Goal: Task Accomplishment & Management: Use online tool/utility

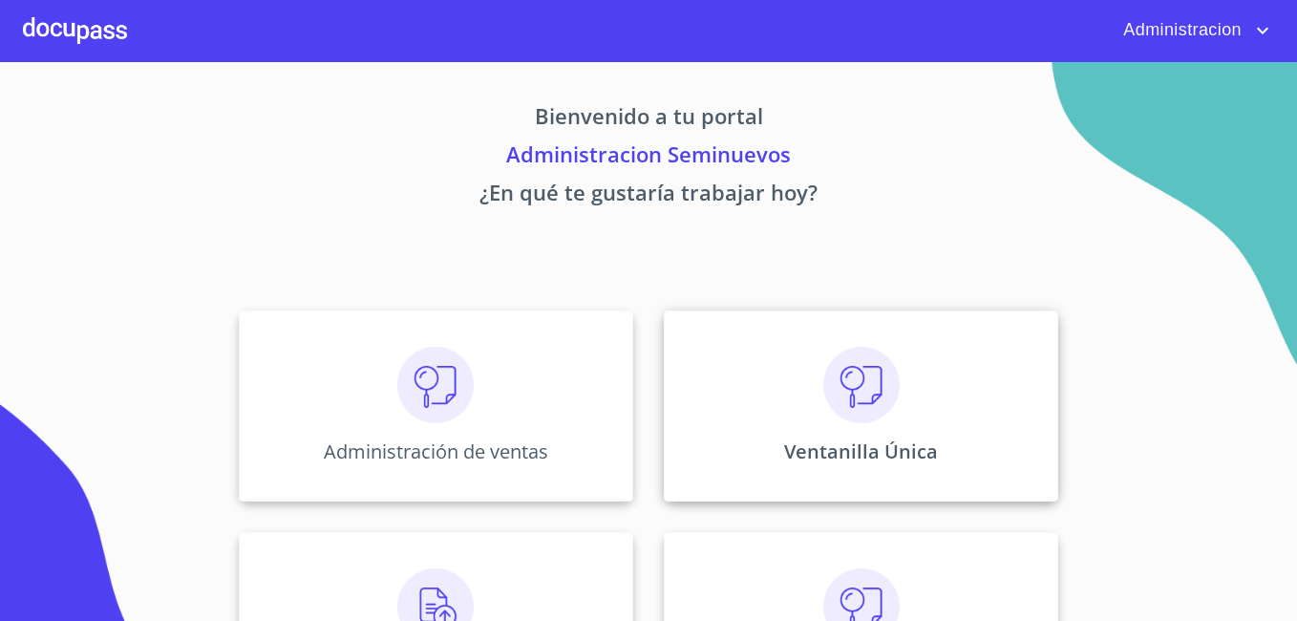
click at [824, 438] on p "Ventanilla Única" at bounding box center [861, 451] width 154 height 26
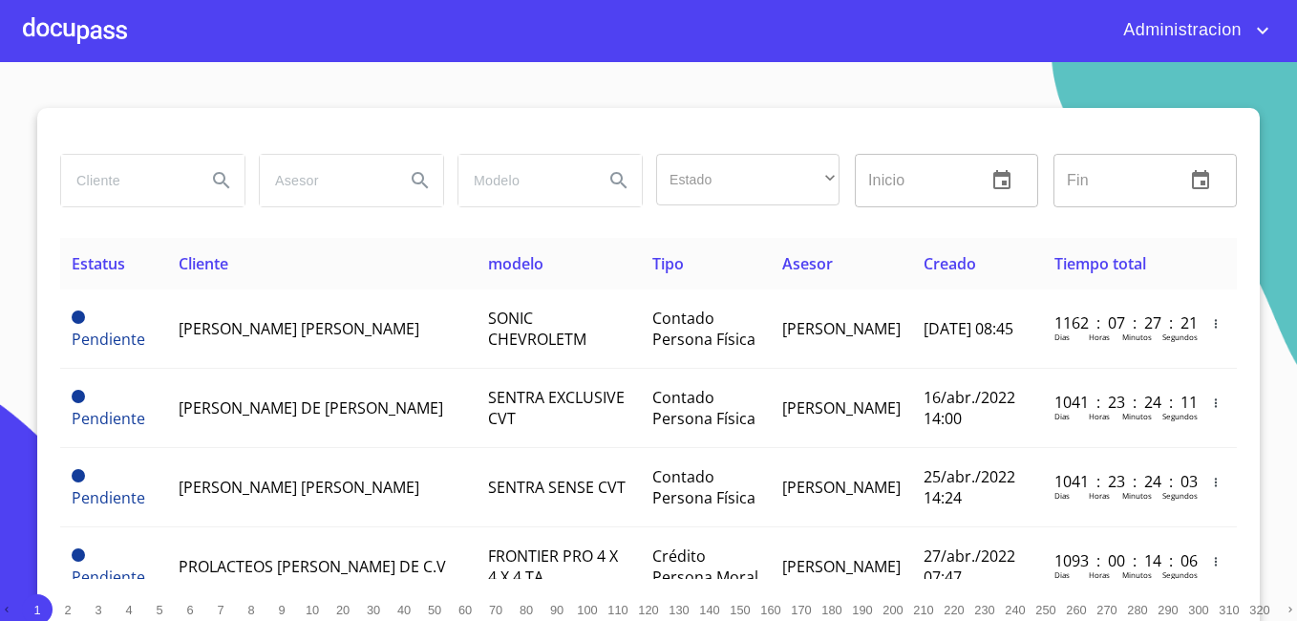
click at [154, 173] on input "search" at bounding box center [126, 181] width 130 height 52
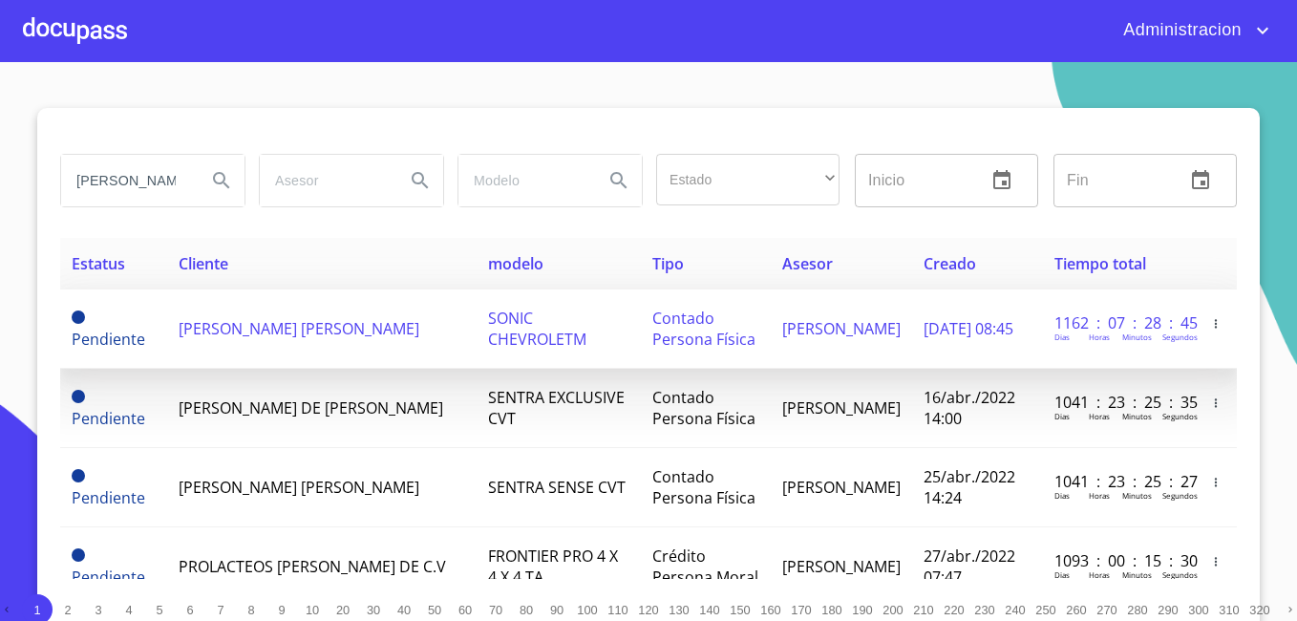
type input "[PERSON_NAME]"
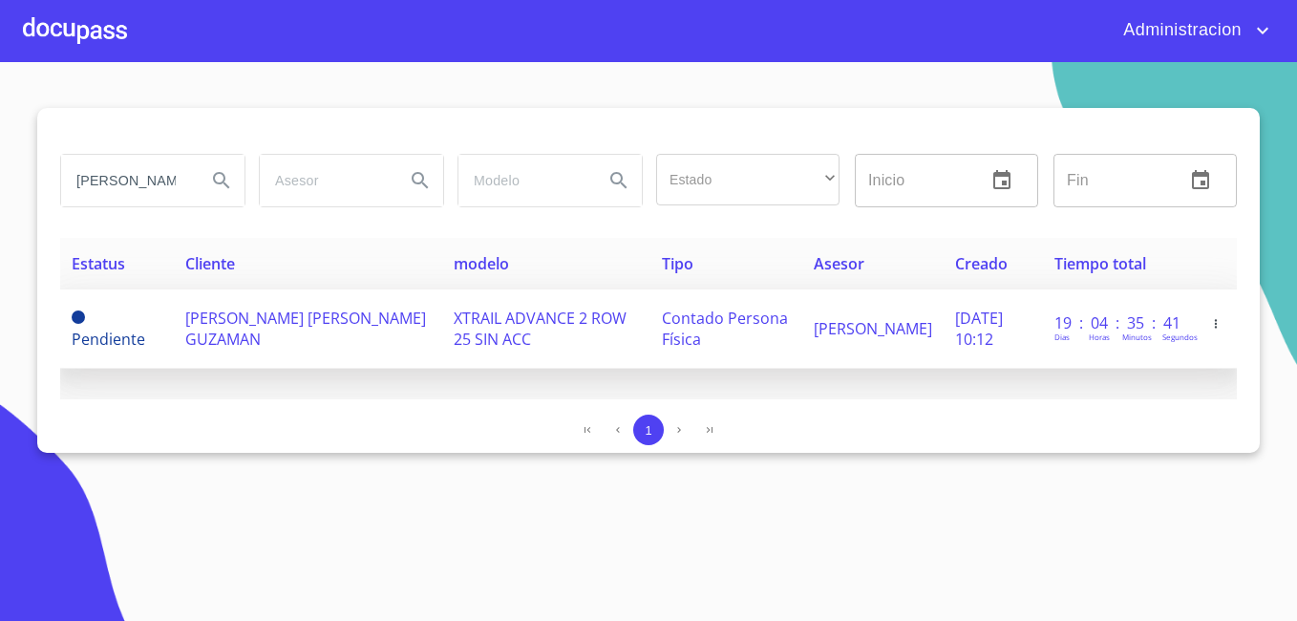
click at [238, 327] on span "[PERSON_NAME] [PERSON_NAME] GUZAMAN" at bounding box center [305, 328] width 241 height 42
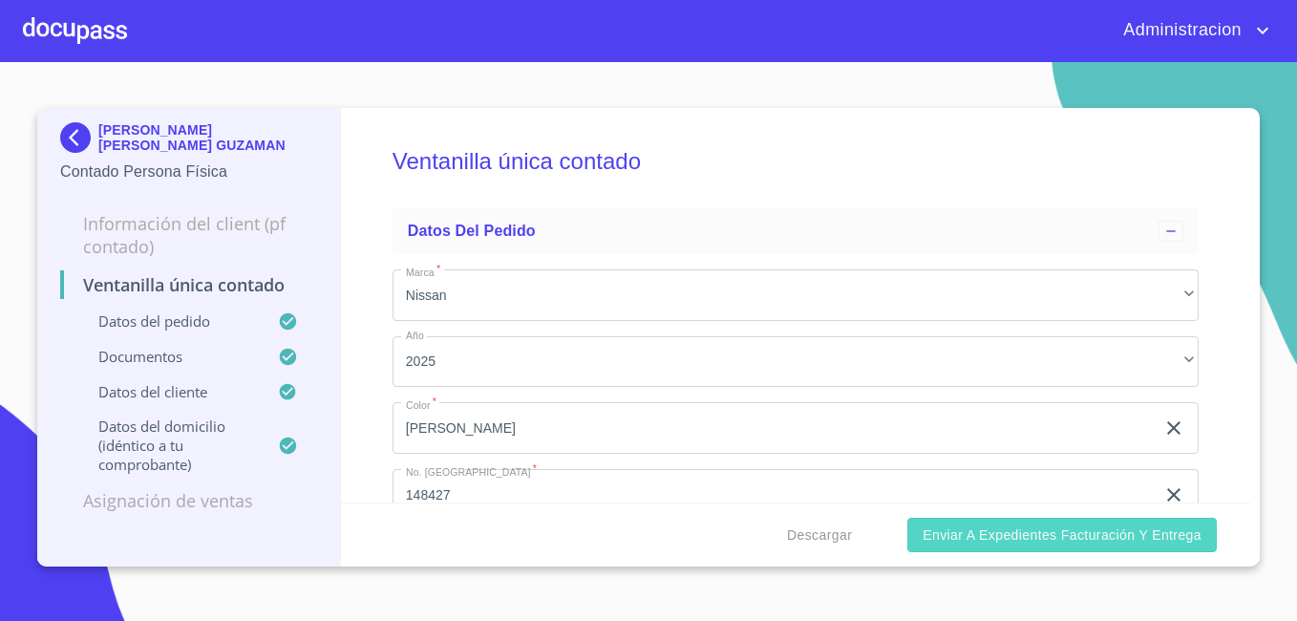
click at [1038, 524] on span "Enviar a Expedientes Facturación y Entrega" at bounding box center [1061, 535] width 279 height 24
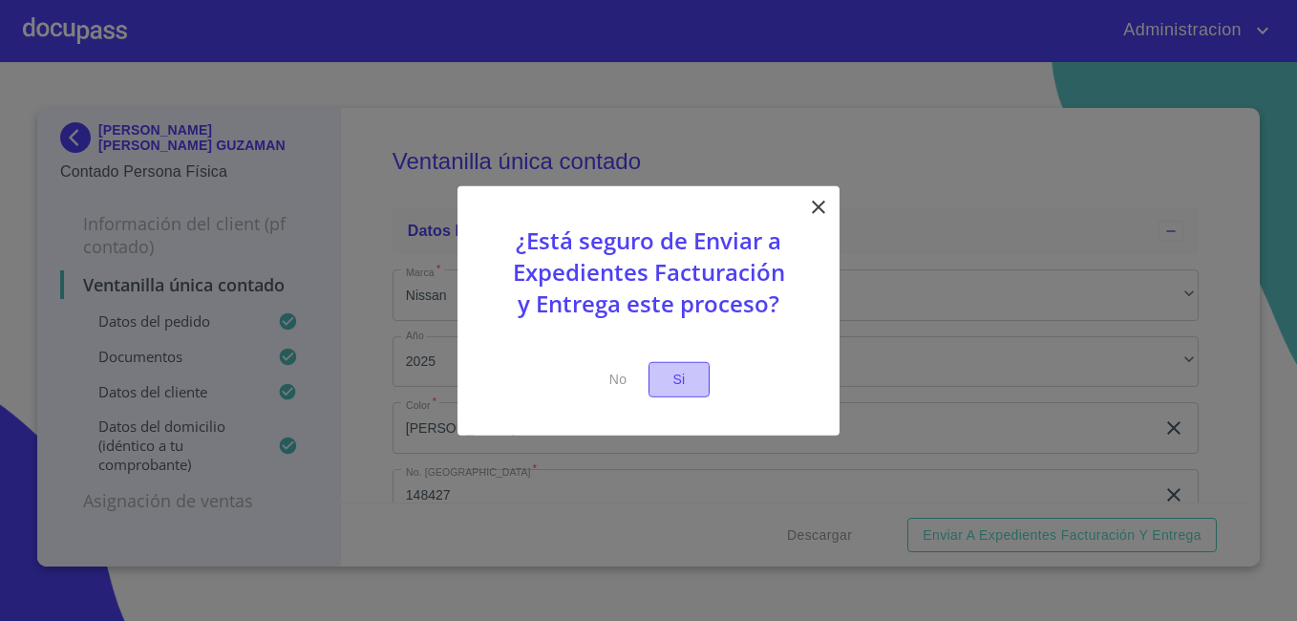
click at [665, 372] on span "Si" at bounding box center [679, 380] width 31 height 24
